Goal: Task Accomplishment & Management: Book appointment/travel/reservation

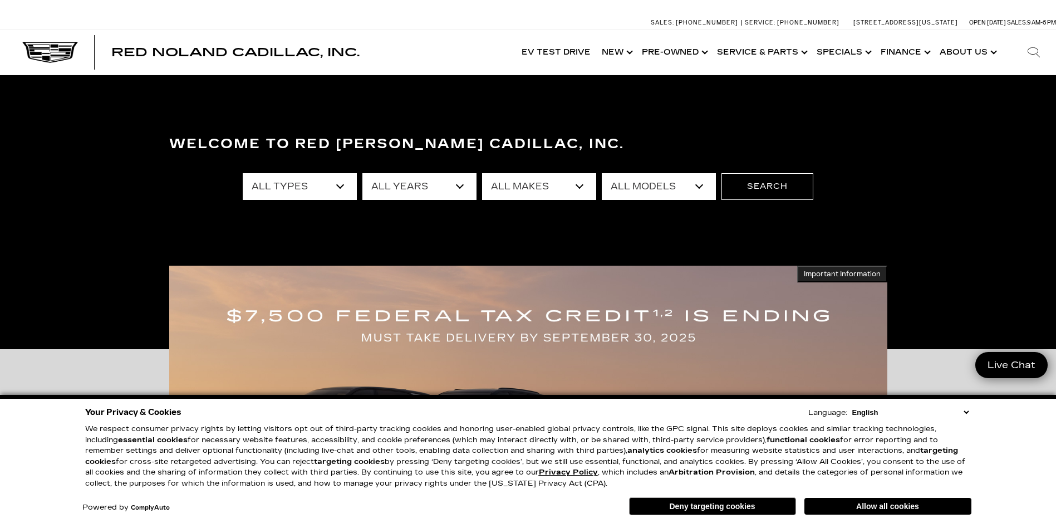
click at [885, 504] on button "Allow all cookies" at bounding box center [888, 506] width 167 height 17
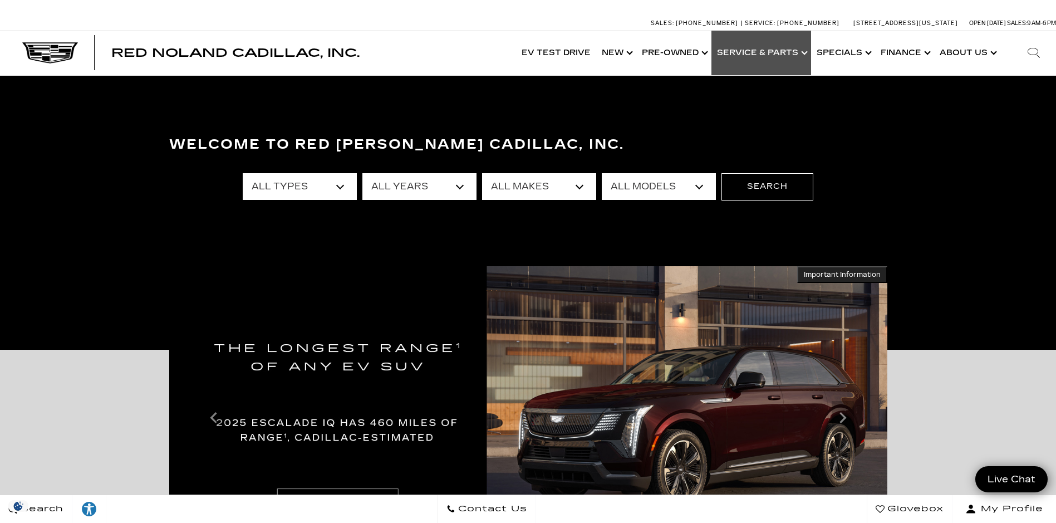
click at [768, 55] on link "Show Service & Parts" at bounding box center [762, 53] width 100 height 45
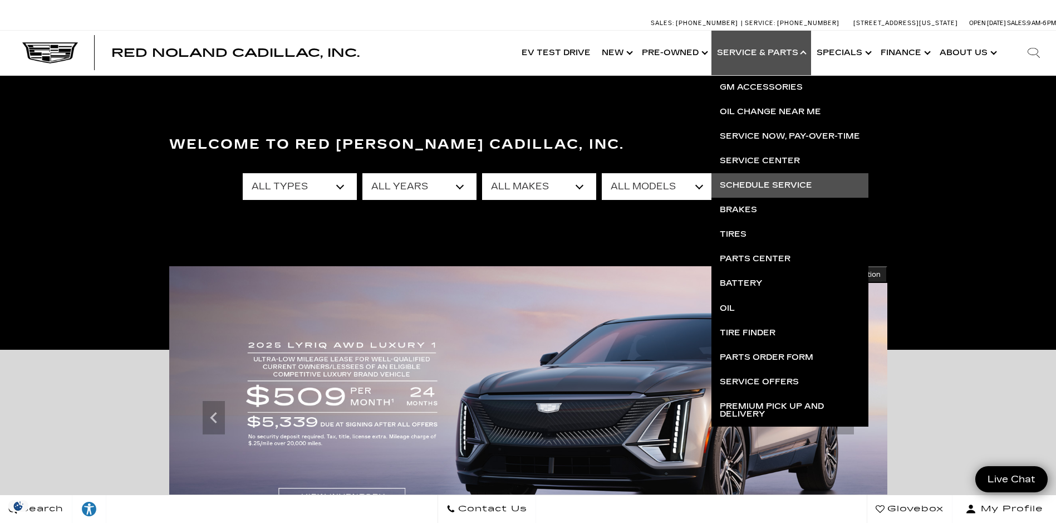
click at [767, 180] on link "Schedule Service" at bounding box center [790, 185] width 157 height 25
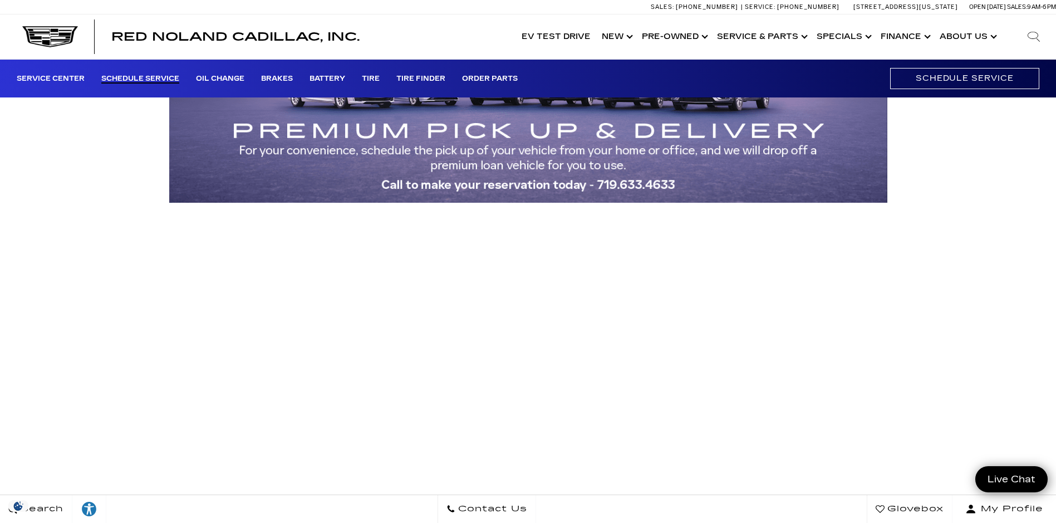
scroll to position [111, 0]
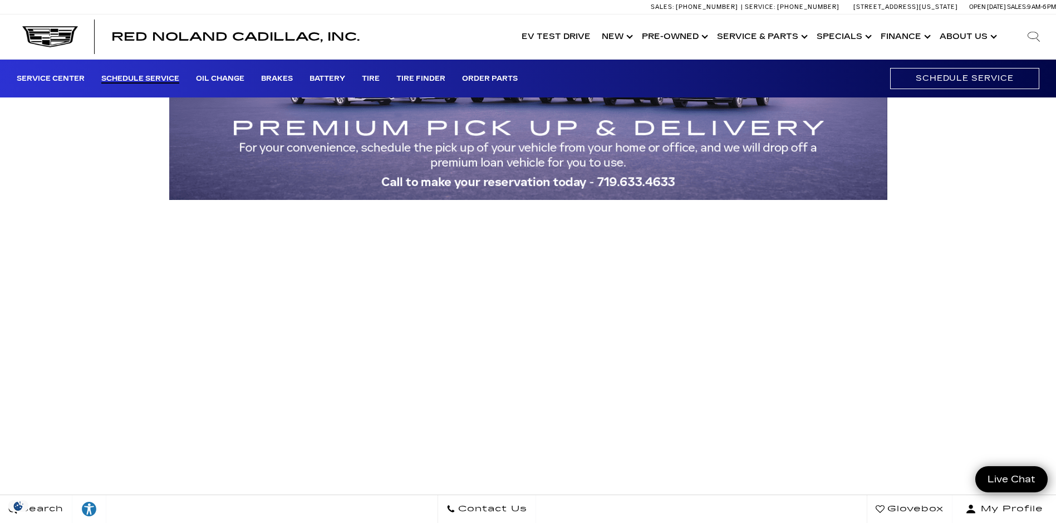
click at [136, 355] on div "Schedule Service" at bounding box center [528, 269] width 1056 height 566
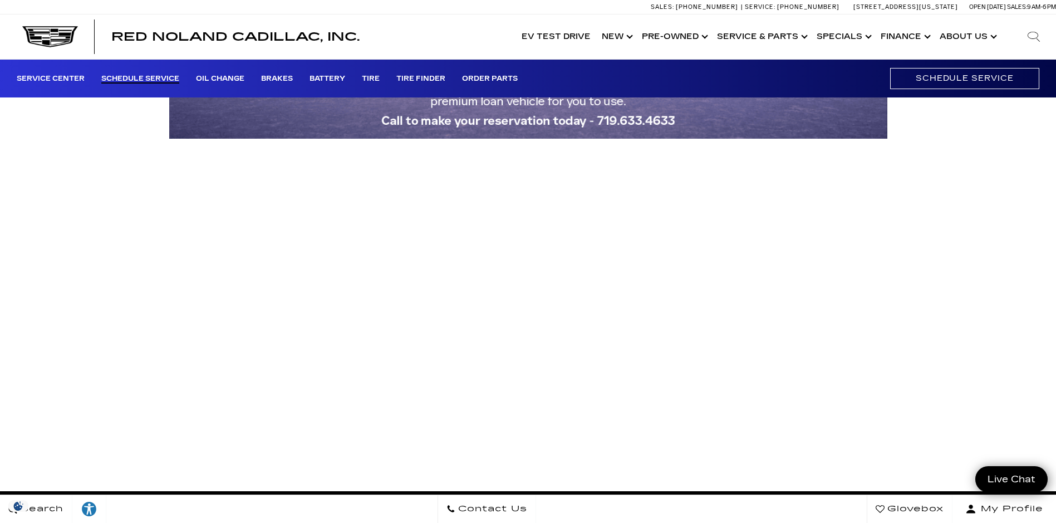
scroll to position [167, 0]
